Goal: Information Seeking & Learning: Learn about a topic

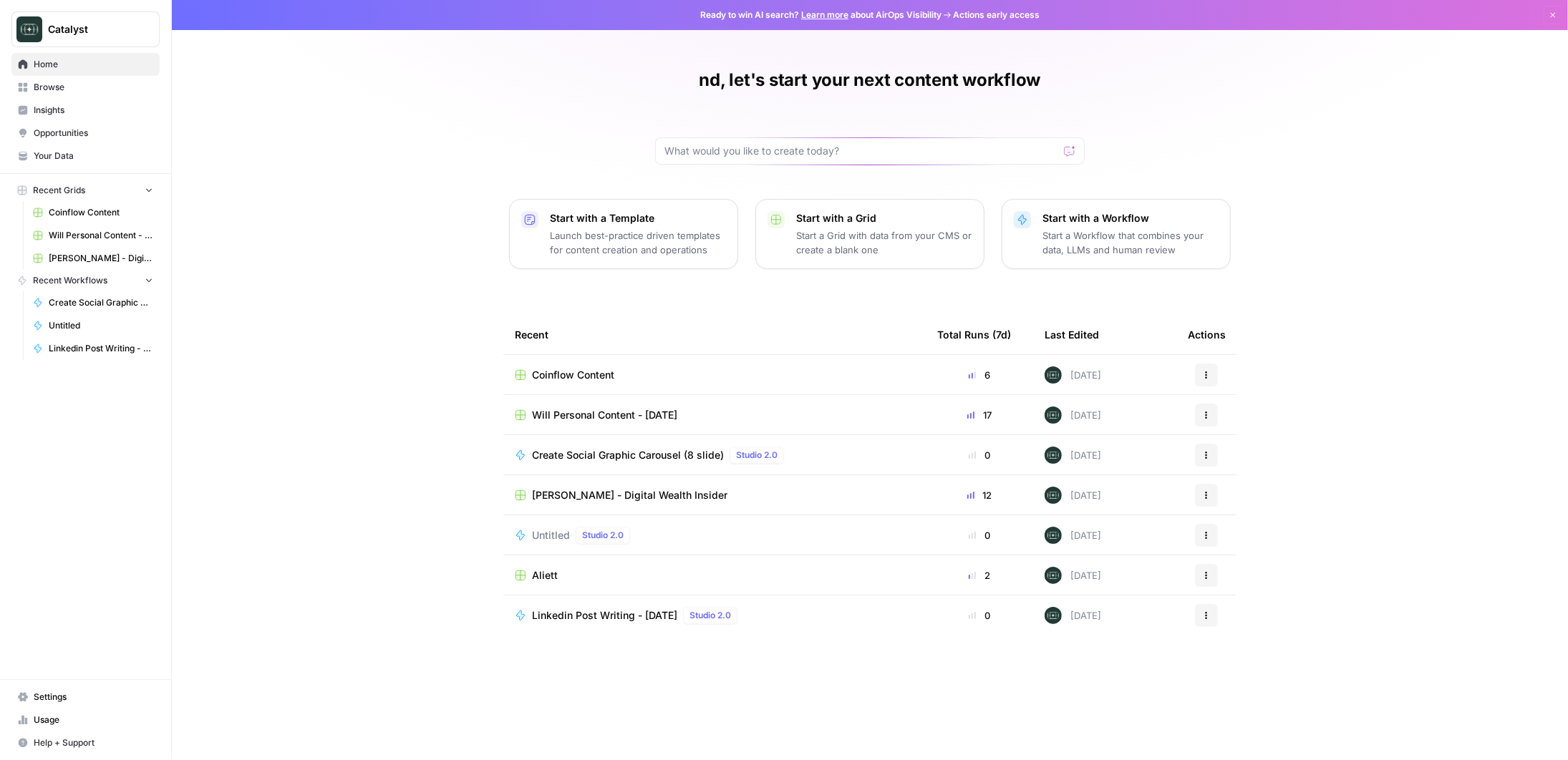
click at [625, 379] on div "Coinflow Content" at bounding box center [714, 375] width 399 height 14
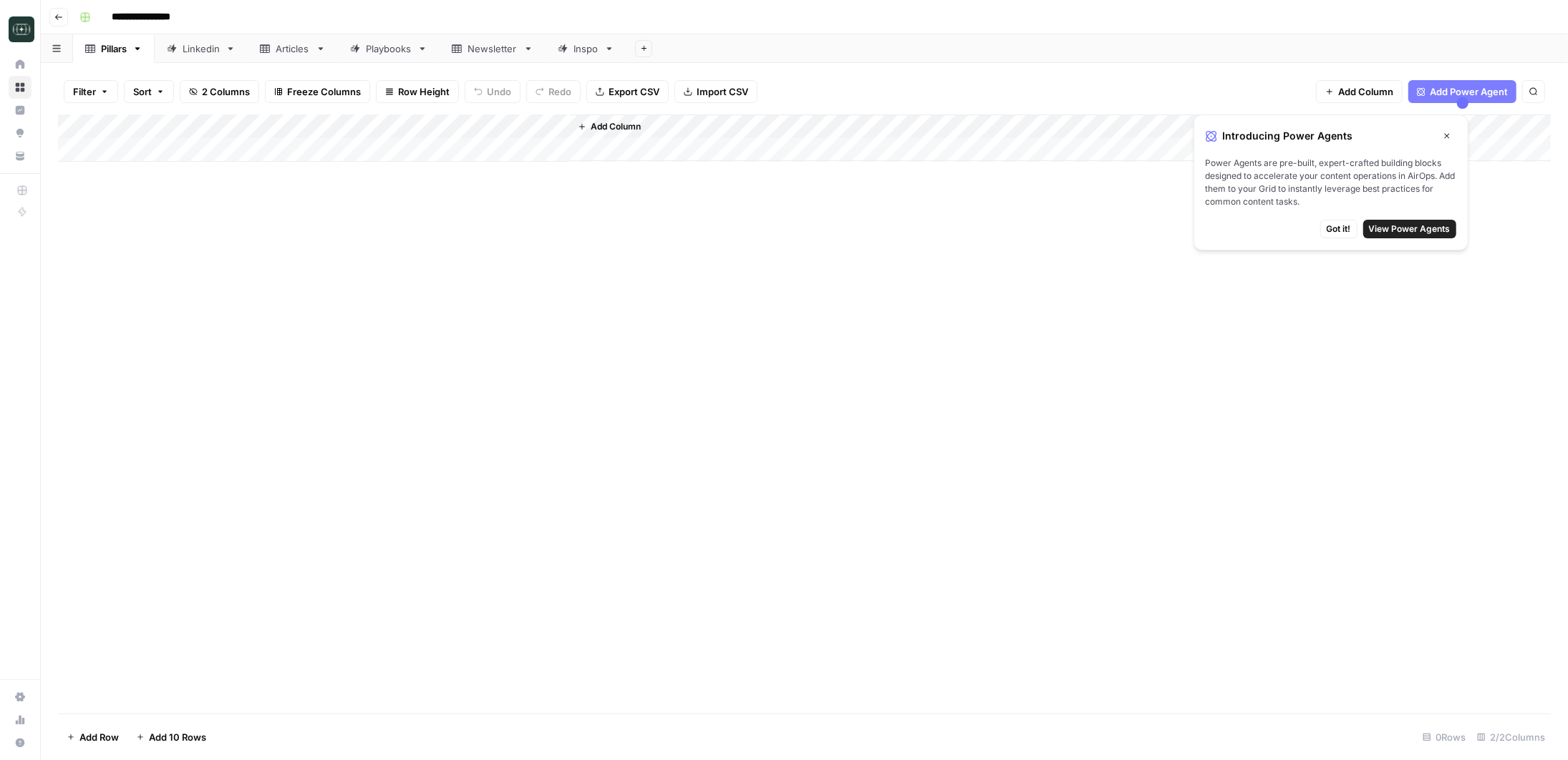
click at [202, 50] on div "Linkedin" at bounding box center [201, 48] width 37 height 14
click at [852, 149] on div "Add Column" at bounding box center [804, 414] width 1493 height 599
click at [845, 153] on div "Add Column" at bounding box center [804, 414] width 1493 height 599
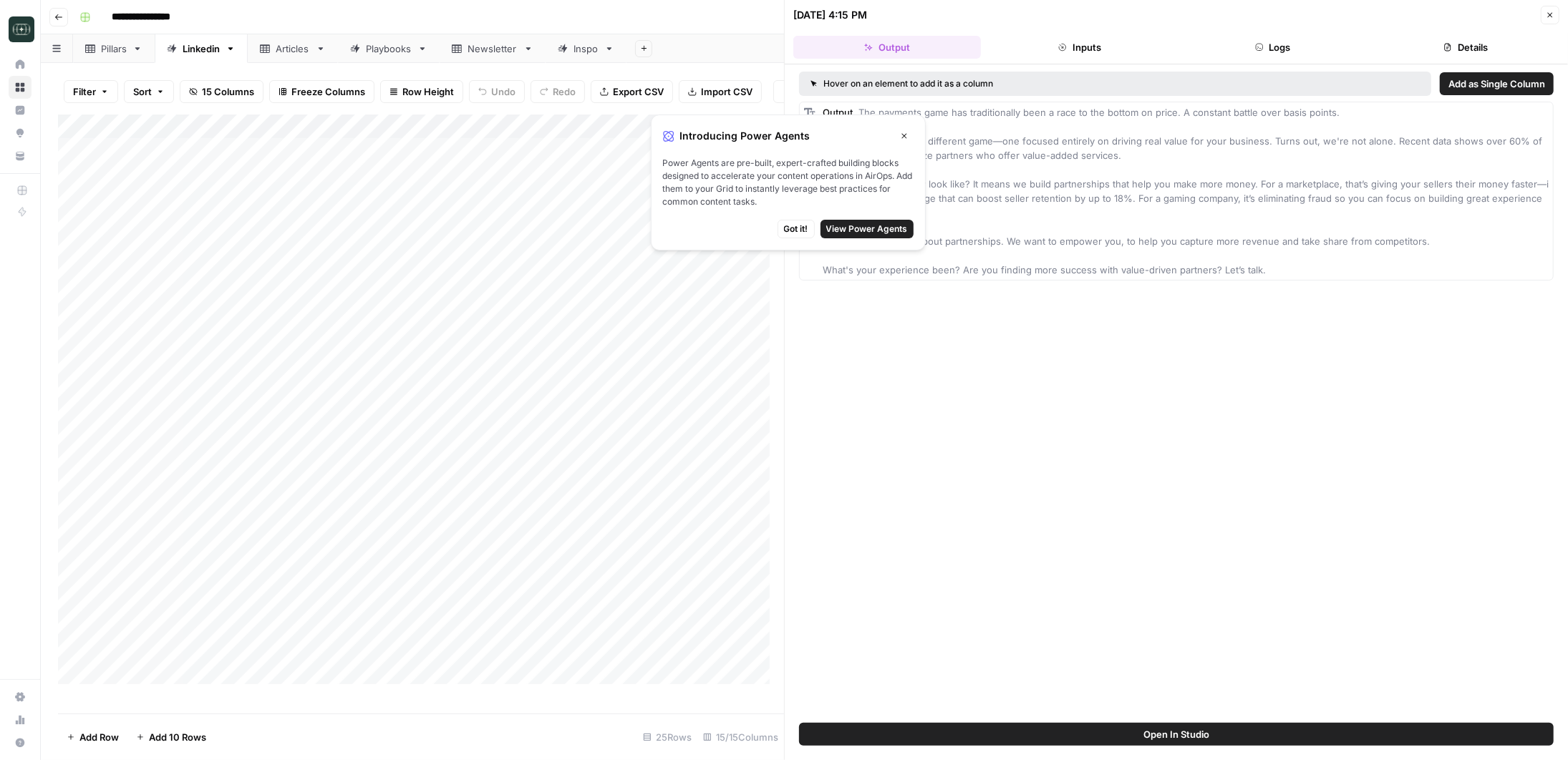
click at [1000, 351] on div "Hover on an element to add it as a column Add as Single Column Output The payme…" at bounding box center [1175, 393] width 783 height 659
click at [798, 224] on span "Got it!" at bounding box center [795, 228] width 24 height 13
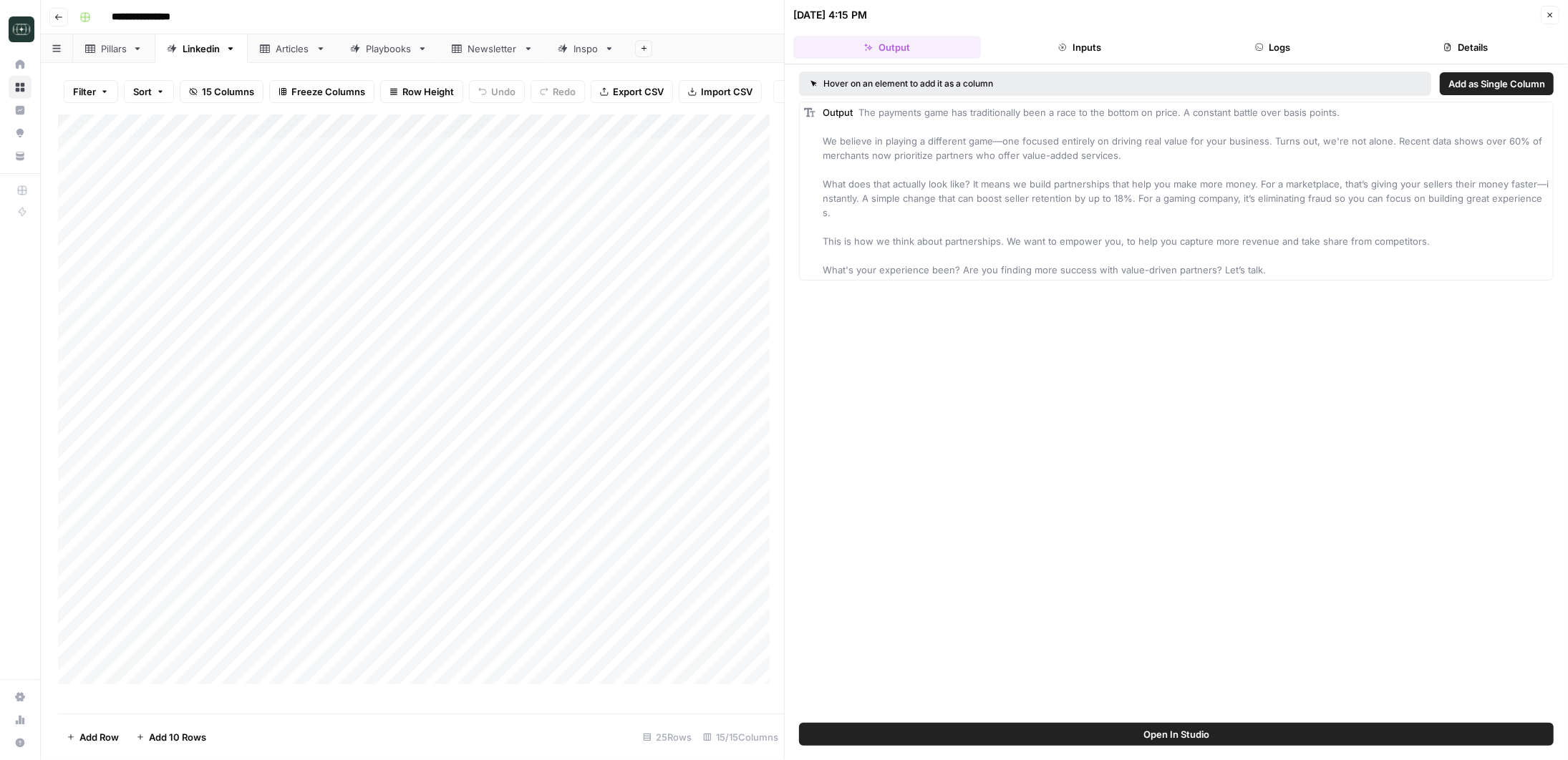
click at [1062, 43] on icon "button" at bounding box center [1062, 47] width 9 height 9
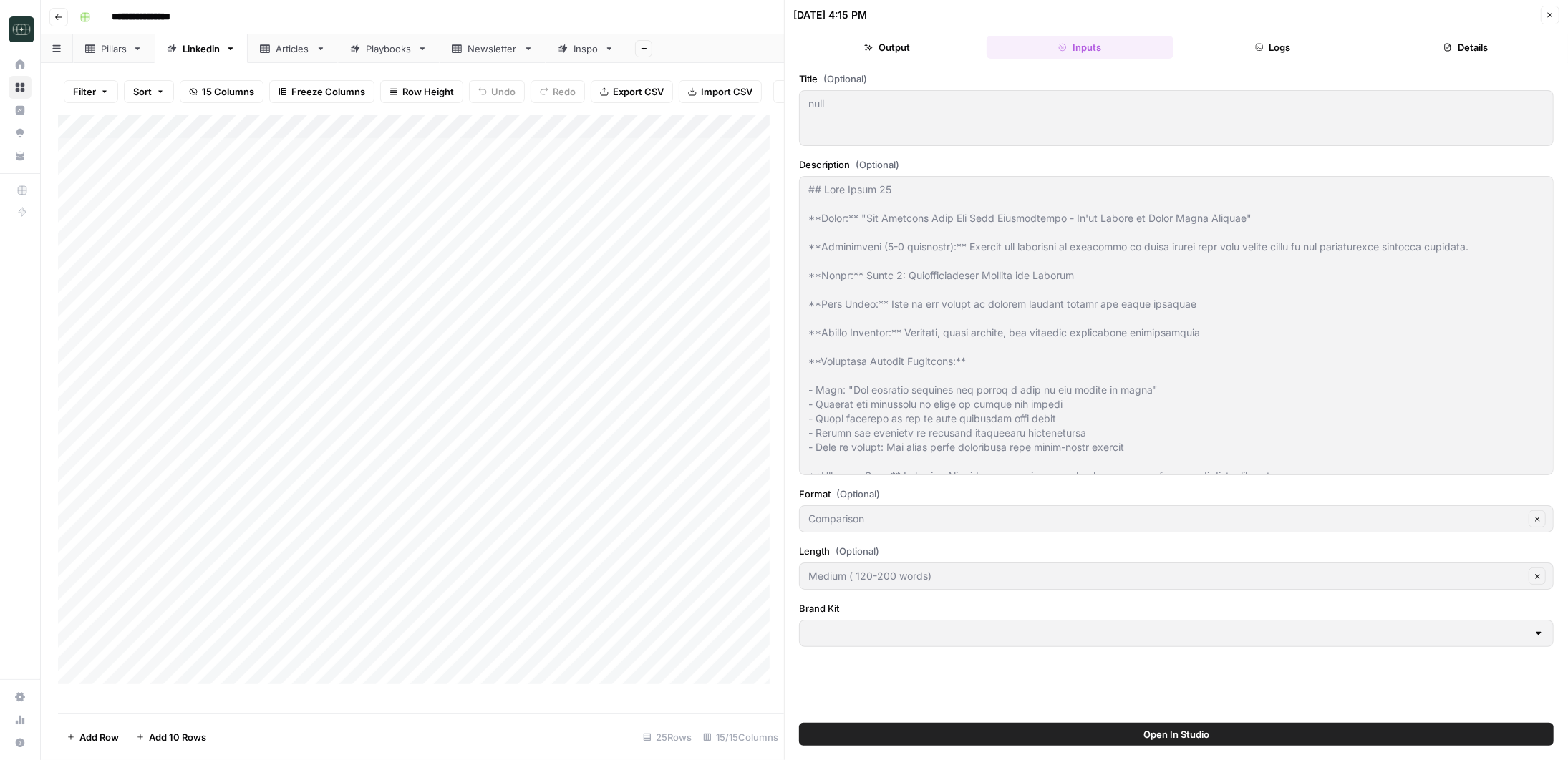
type input "Coinflow"
click at [1329, 50] on button "Logs" at bounding box center [1273, 47] width 188 height 23
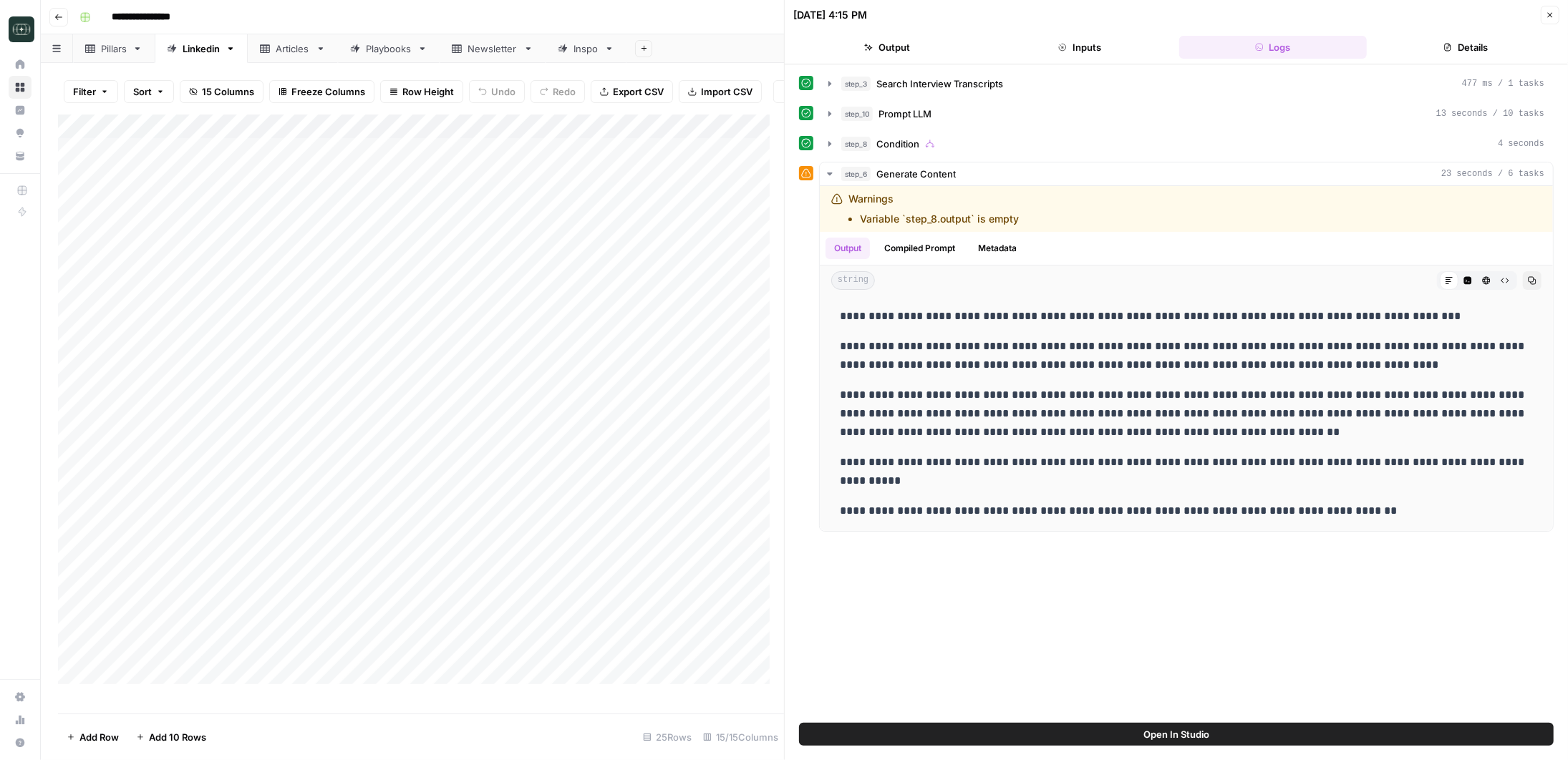
click at [1464, 54] on button "Details" at bounding box center [1466, 47] width 188 height 23
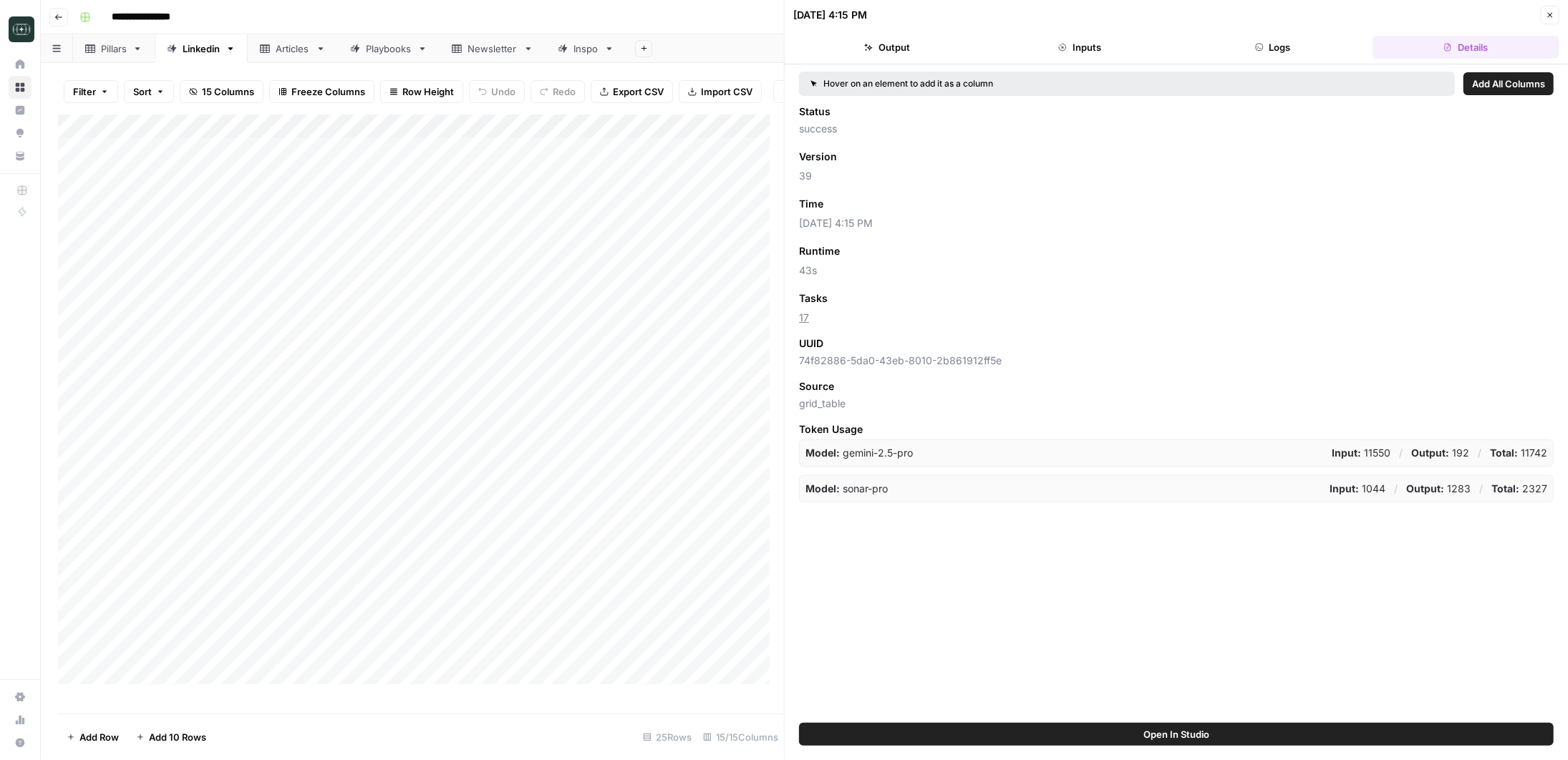
click at [910, 49] on button "Output" at bounding box center [887, 47] width 188 height 23
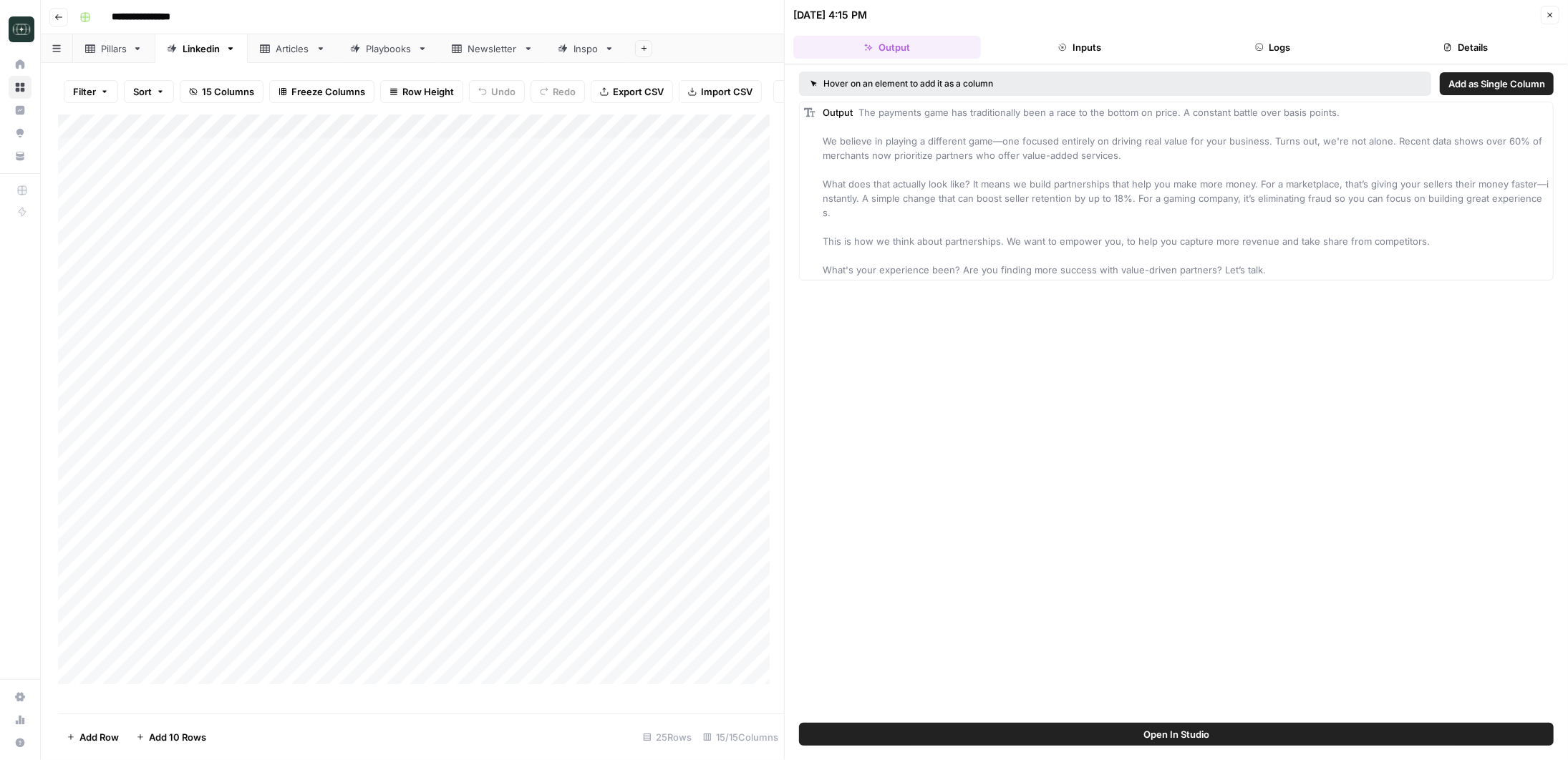
click at [971, 202] on span "The payments game has traditionally been a race to the bottom on price. A const…" at bounding box center [1186, 191] width 726 height 169
click at [1000, 213] on div "Output The payments game has traditionally been a race to the bottom on price. …" at bounding box center [1186, 191] width 726 height 172
